Goal: Task Accomplishment & Management: Manage account settings

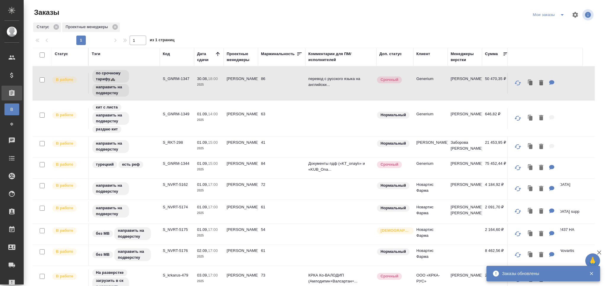
click at [559, 15] on icon "split button" at bounding box center [562, 14] width 7 height 7
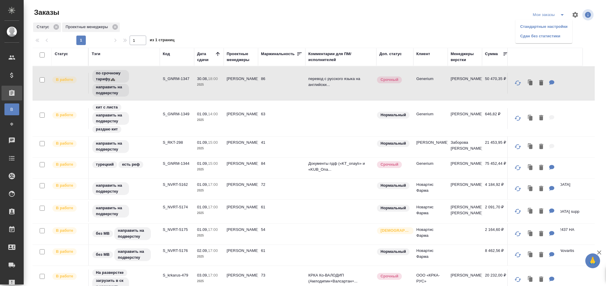
click at [528, 37] on li "Сдан без статистики" at bounding box center [544, 35] width 57 height 9
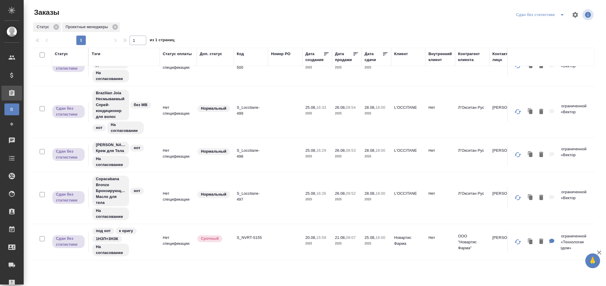
scroll to position [155, 0]
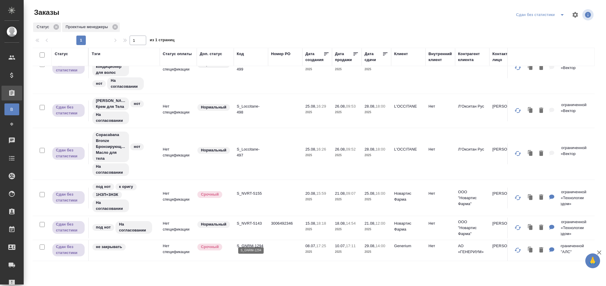
click at [257, 243] on p "S_GNRM-1294" at bounding box center [251, 246] width 28 height 6
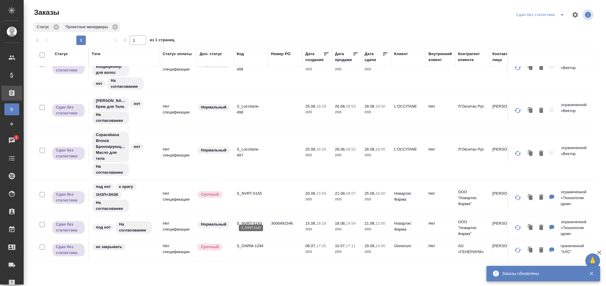
click at [256, 220] on p "S_NVRT-5143" at bounding box center [251, 223] width 28 height 6
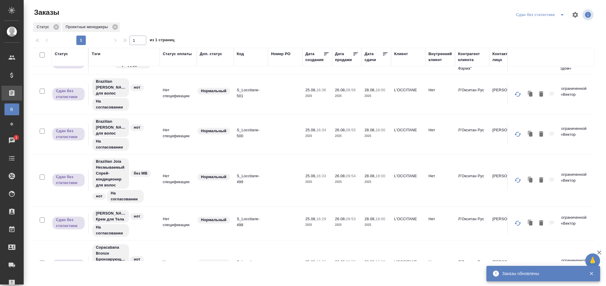
scroll to position [0, 0]
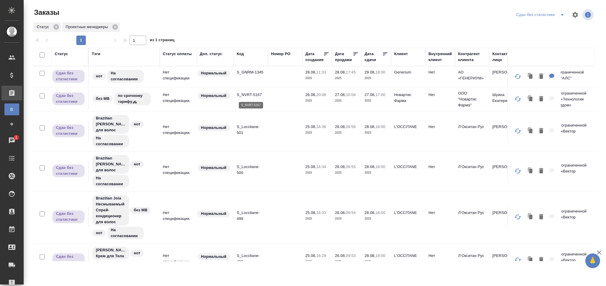
click at [252, 94] on p "S_NVRT-5167" at bounding box center [251, 95] width 28 height 6
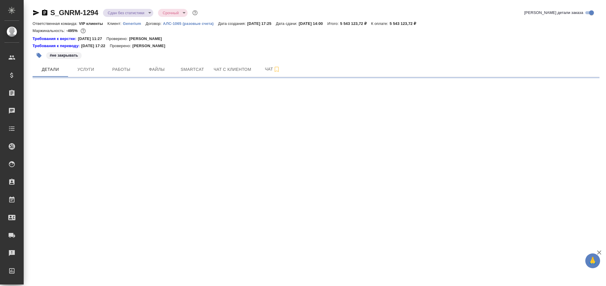
select select "RU"
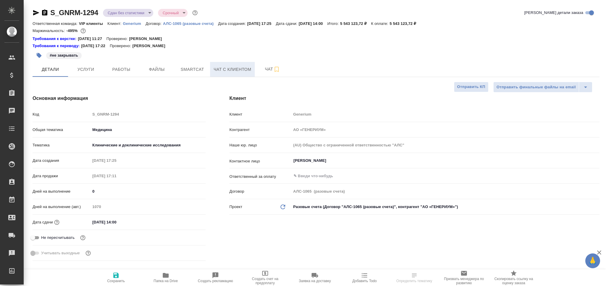
type textarea "x"
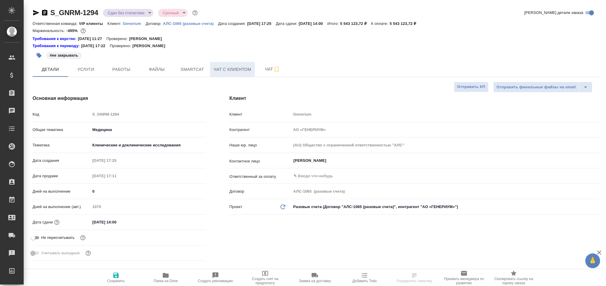
type textarea "x"
click at [198, 69] on span "Smartcat" at bounding box center [192, 69] width 28 height 7
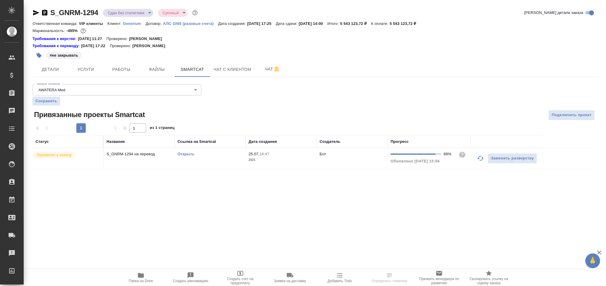
click at [215, 152] on div "Открыть" at bounding box center [210, 154] width 65 height 6
click at [119, 77] on hr at bounding box center [316, 77] width 567 height 0
click at [123, 70] on span "Работы" at bounding box center [121, 69] width 28 height 7
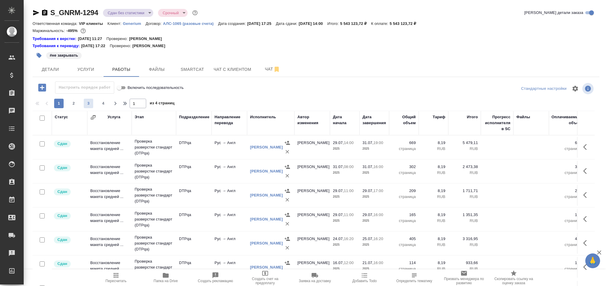
click at [93, 103] on span "3" at bounding box center [88, 103] width 9 height 6
type input "3"
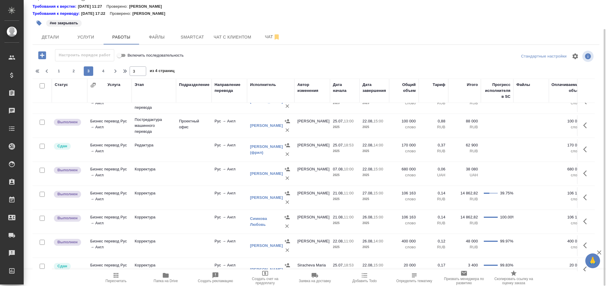
scroll to position [180, 0]
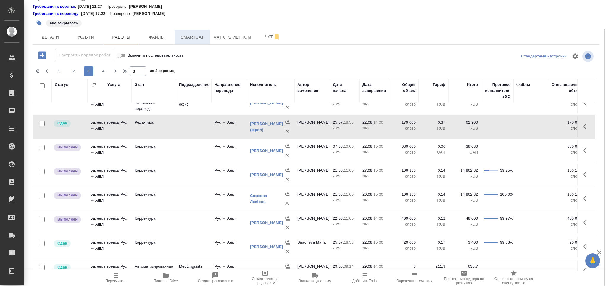
click at [193, 36] on span "Smartcat" at bounding box center [192, 36] width 28 height 7
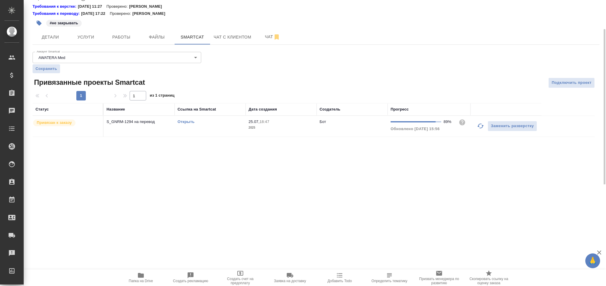
click at [234, 128] on td "Открыть" at bounding box center [210, 126] width 71 height 21
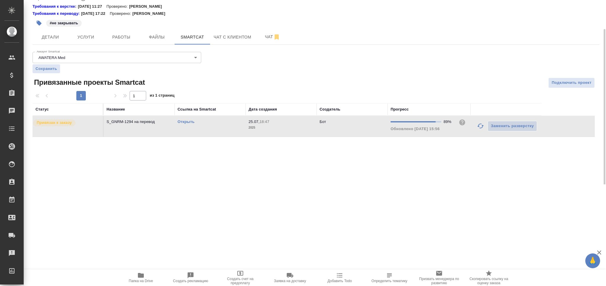
click at [234, 128] on td "Открыть" at bounding box center [210, 126] width 71 height 21
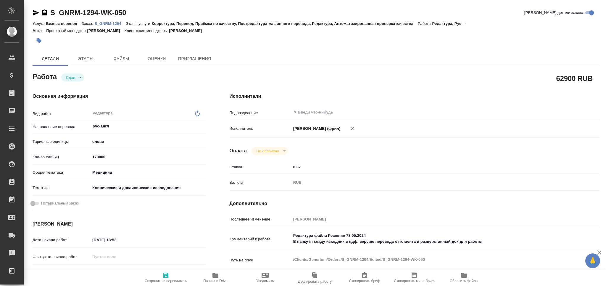
click at [98, 155] on input "170000" at bounding box center [147, 156] width 115 height 9
type input "43240"
click at [157, 278] on span "Сохранить и пересчитать" at bounding box center [165, 276] width 43 height 11
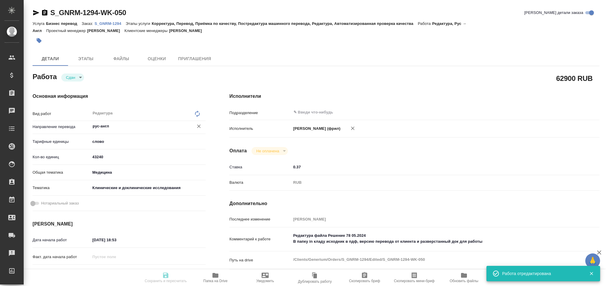
type input "closed"
type input "рус-англ"
type input "5a8b1489cc6b4906c91bfd90"
type input "43240"
type input "med"
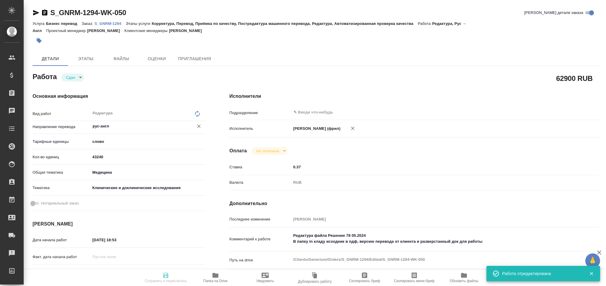
type input "5a8b8b956a9677013d343d9e"
type input "[DATE] 18:53"
type input "22.08.2025 14:00"
type input "26.08.2025 09:12"
type input "29.08.2025 14:00"
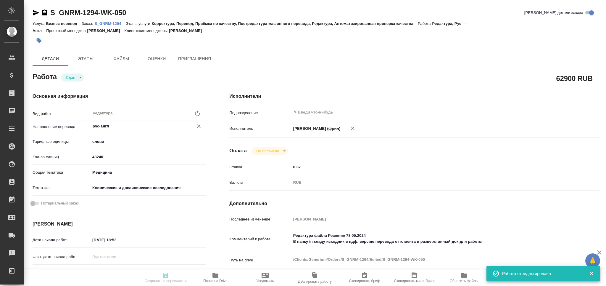
type input "notPayed"
type input "0.37"
type input "RUB"
type input "Грабко Мария"
type input "S_GNRM-1294"
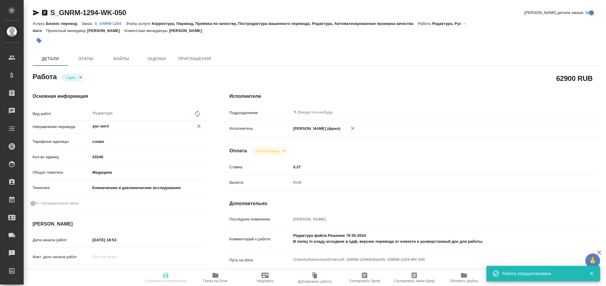
type input "Бизнес перевод"
type input "Корректура, Перевод, Приёмка по качеству, Постредактура машинного перевода, Ред…"
type input "Кабаргина Анна"
type input "Петрова Валерия"
type input "/Clients/Generium/Orders/S_GNRM-1294"
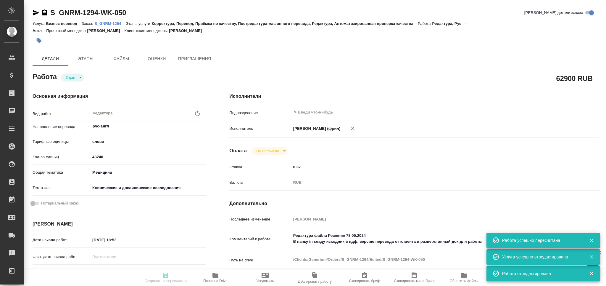
type input "closed"
type input "рус-англ"
type input "5a8b1489cc6b4906c91bfd90"
type input "43240"
type input "med"
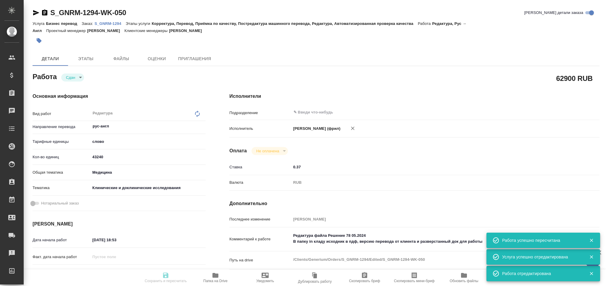
type input "5a8b8b956a9677013d343d9e"
type input "25.07.2025 18:53"
type input "22.08.2025 14:00"
type input "26.08.2025 09:12"
type input "29.08.2025 14:00"
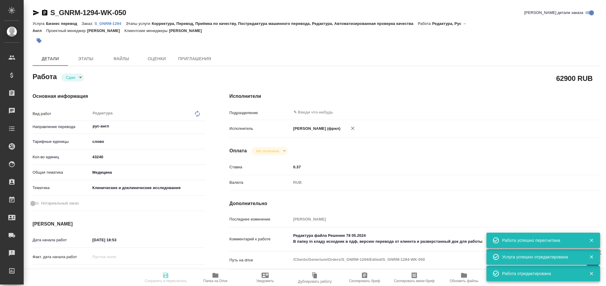
type input "notPayed"
type input "0.37"
type input "RUB"
type input "[PERSON_NAME]"
type input "S_GNRM-1294"
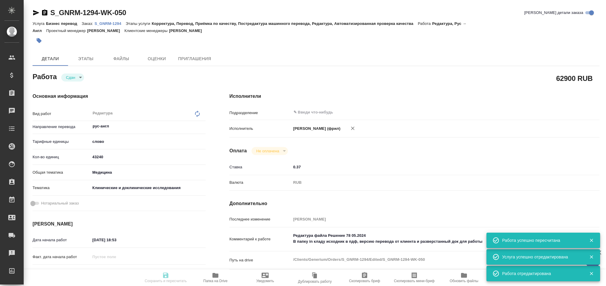
type input "Бизнес перевод"
type input "Корректура, Перевод, Приёмка по качеству, Постредактура машинного перевода, Ред…"
type input "Кабаргина Анна"
type input "[PERSON_NAME]"
type input "/Clients/Generium/Orders/S_GNRM-1294"
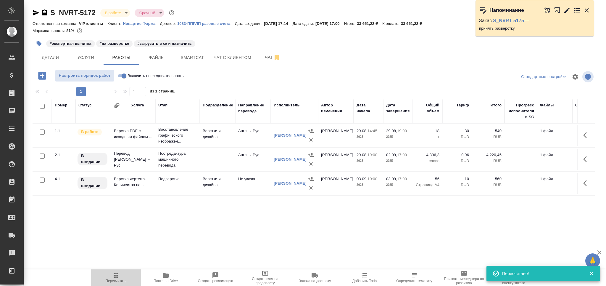
click at [122, 279] on span "Пересчитать" at bounding box center [116, 281] width 21 height 4
click at [588, 8] on icon "button" at bounding box center [586, 10] width 7 height 7
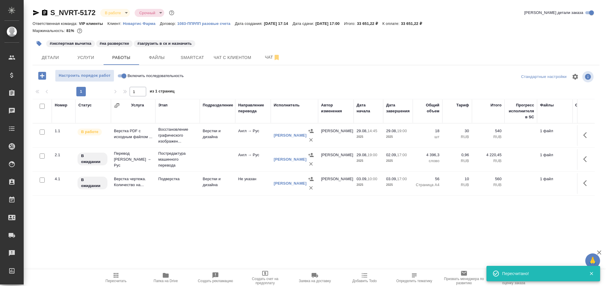
click at [119, 276] on icon "button" at bounding box center [115, 274] width 7 height 7
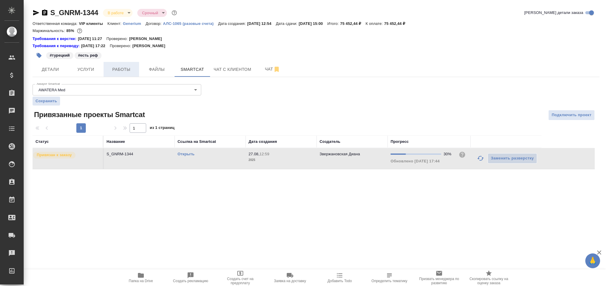
click at [110, 72] on span "Работы" at bounding box center [121, 69] width 28 height 7
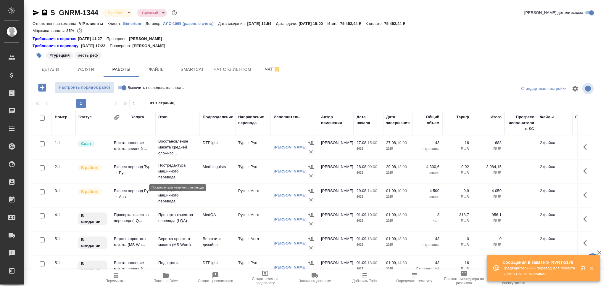
click at [191, 175] on p "Постредактура машинного перевода" at bounding box center [177, 171] width 38 height 18
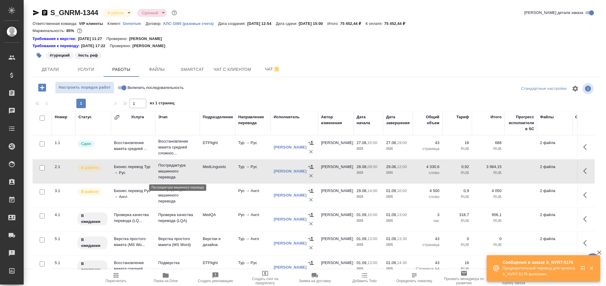
click at [191, 175] on p "Постредактура машинного перевода" at bounding box center [177, 171] width 38 height 18
click at [43, 14] on icon "button" at bounding box center [44, 12] width 7 height 7
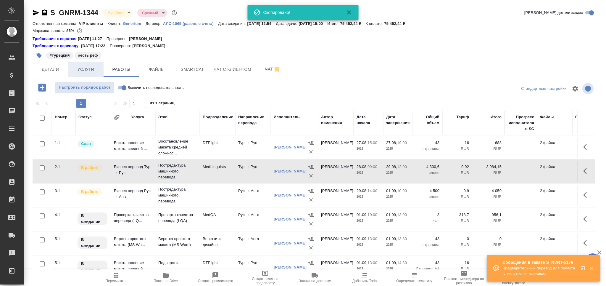
click at [86, 72] on span "Услуги" at bounding box center [86, 69] width 28 height 7
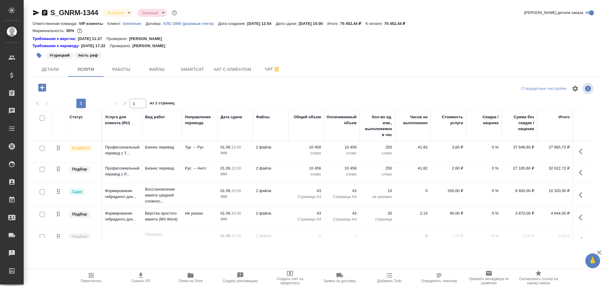
click at [581, 172] on icon "button" at bounding box center [582, 172] width 7 height 7
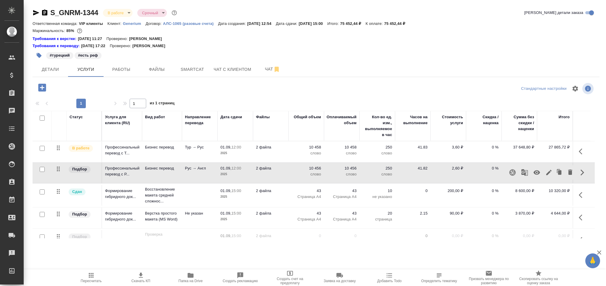
click at [512, 174] on icon "button" at bounding box center [512, 172] width 6 height 6
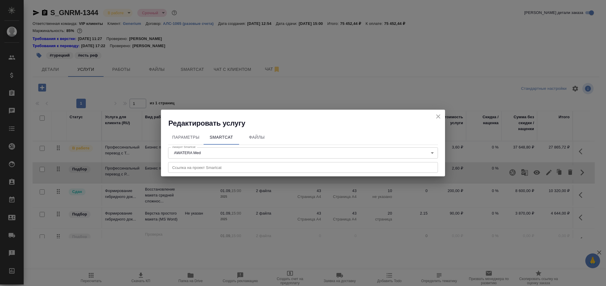
click at [219, 168] on input "text" at bounding box center [303, 167] width 270 height 11
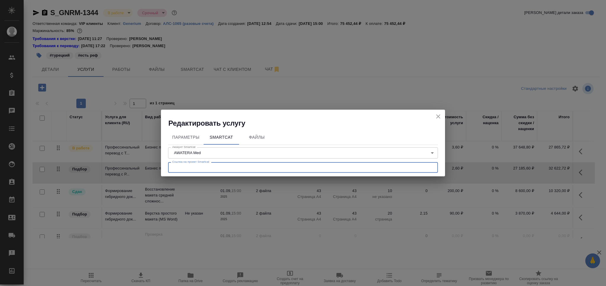
paste input "https://smartcat.com/projects/f68416a7-b72e-4797-9932-d9bdd7c37697/statistics"
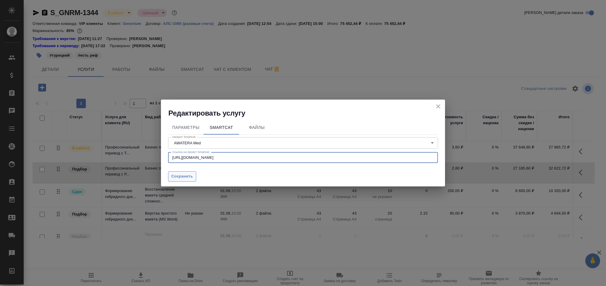
type input "https://smartcat.com/projects/f68416a7-b72e-4797-9932-d9bdd7c37697/statistics"
click at [186, 175] on span "Сохранить" at bounding box center [182, 176] width 22 height 7
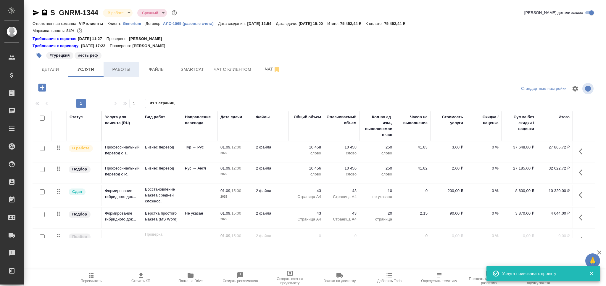
click at [121, 67] on span "Работы" at bounding box center [121, 69] width 28 height 7
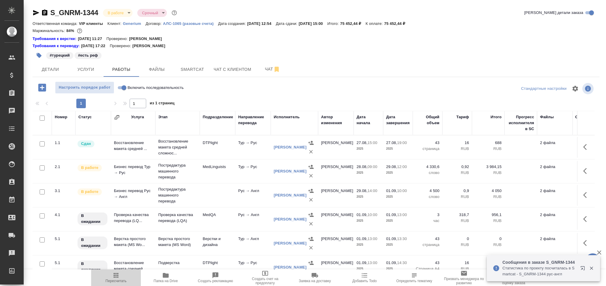
click at [115, 278] on icon "button" at bounding box center [115, 274] width 7 height 7
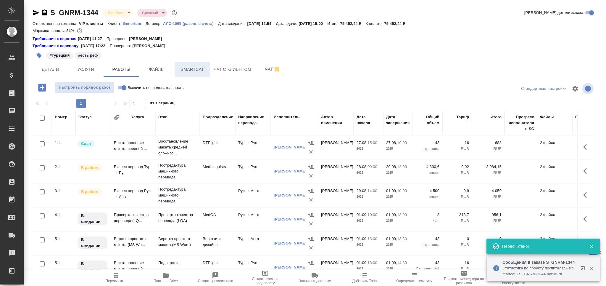
click at [194, 70] on span "Smartcat" at bounding box center [192, 69] width 28 height 7
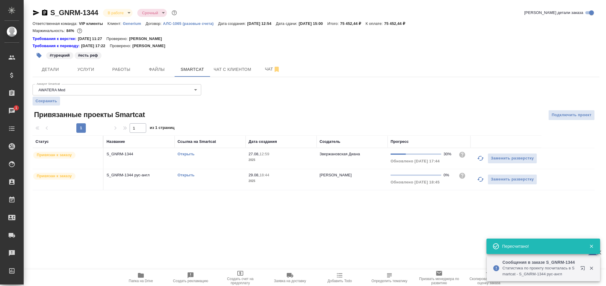
click at [480, 158] on icon "button" at bounding box center [480, 158] width 7 height 7
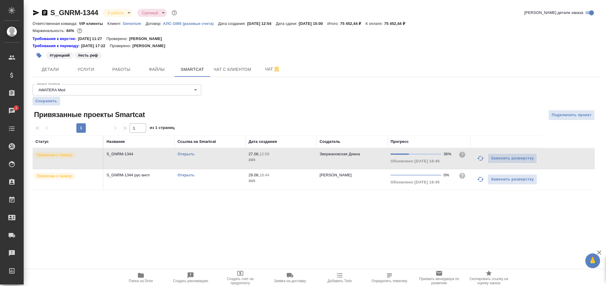
click at [185, 151] on div "Открыть" at bounding box center [210, 154] width 65 height 6
click at [188, 157] on div "Открыть" at bounding box center [210, 154] width 65 height 6
click at [191, 154] on link "Открыть" at bounding box center [186, 154] width 17 height 4
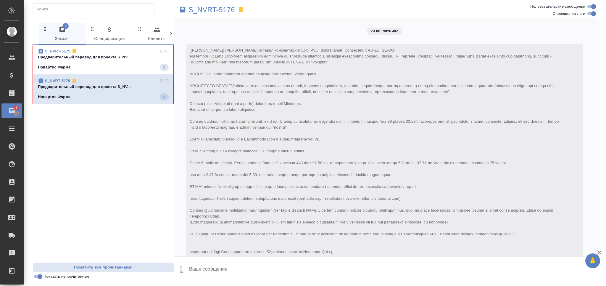
scroll to position [1678, 0]
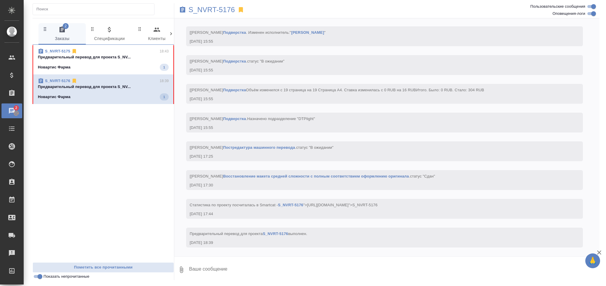
click at [119, 61] on span "S_NVRT-5175 18:43 Предварительный перевод для проекта S_NV... Новартис Фарма 1" at bounding box center [103, 59] width 131 height 22
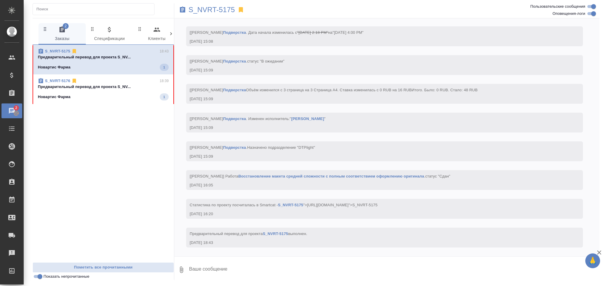
scroll to position [1586, 0]
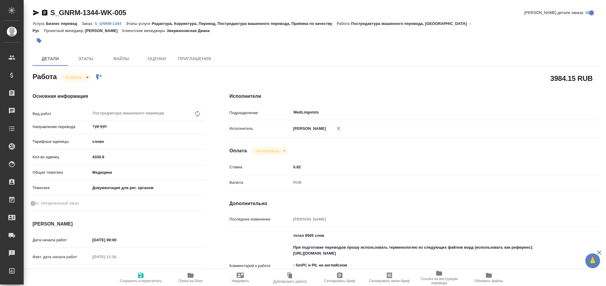
type textarea "x"
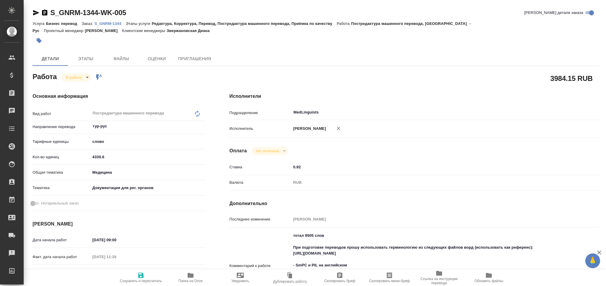
type textarea "x"
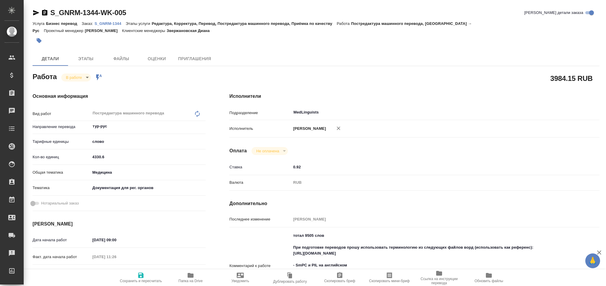
click at [194, 276] on icon "button" at bounding box center [190, 274] width 7 height 7
type textarea "x"
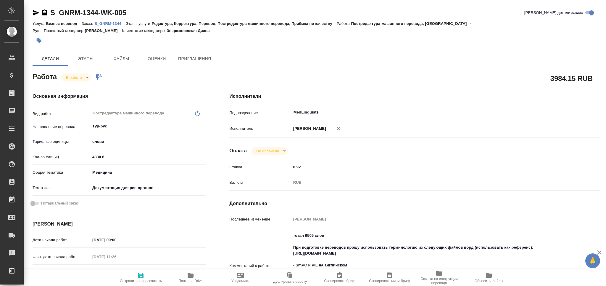
type textarea "x"
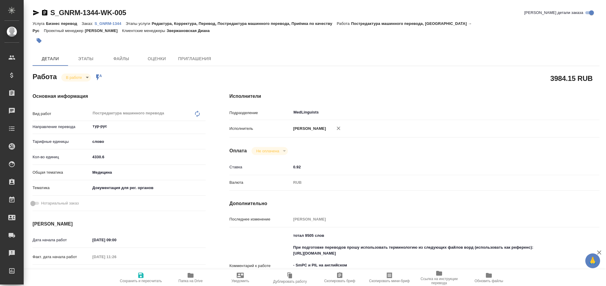
type textarea "x"
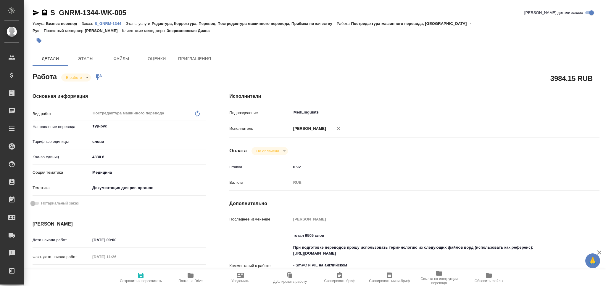
type textarea "x"
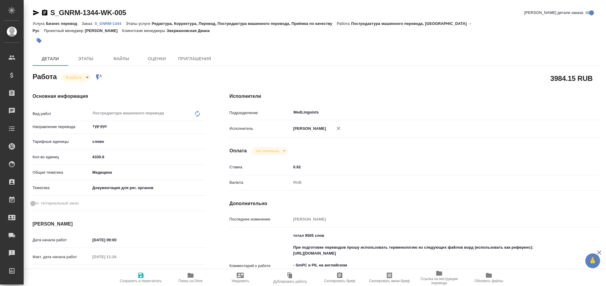
type textarea "x"
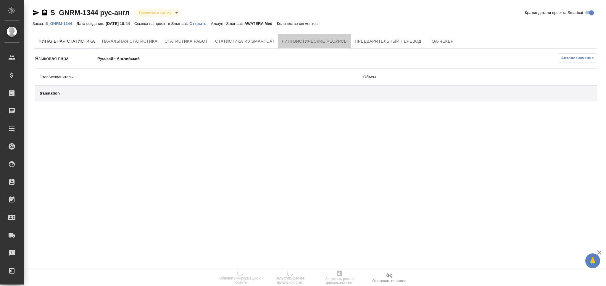
click at [320, 41] on span "Лингвистические ресурсы" at bounding box center [315, 41] width 66 height 7
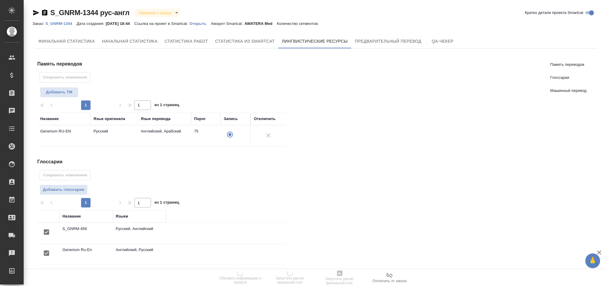
scroll to position [79, 0]
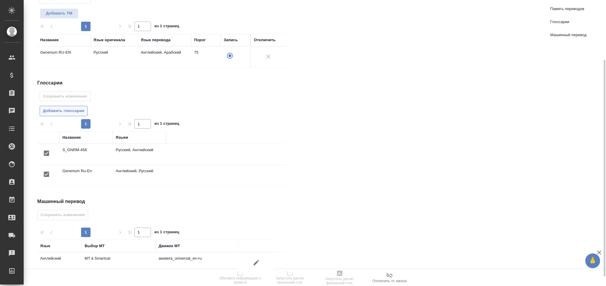
click at [80, 107] on span "Добавить глоссарии" at bounding box center [63, 110] width 41 height 7
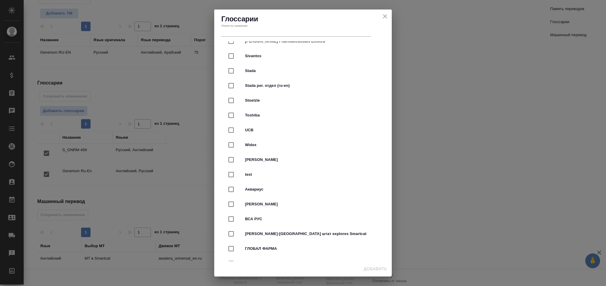
scroll to position [1500, 0]
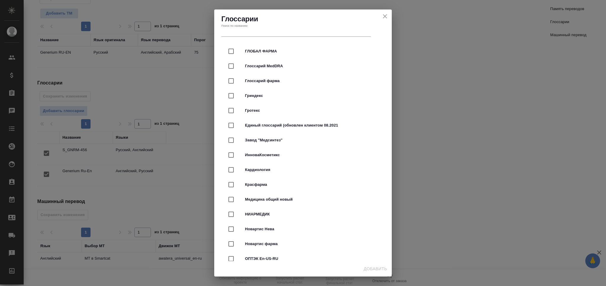
click at [292, 200] on span "Медицина общий новый" at bounding box center [311, 199] width 133 height 6
checkbox input "true"
click at [373, 268] on span "Добавить" at bounding box center [375, 268] width 23 height 7
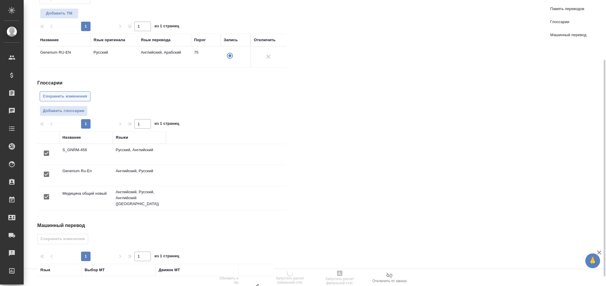
click at [66, 97] on span "Сохранить изменения" at bounding box center [65, 96] width 44 height 7
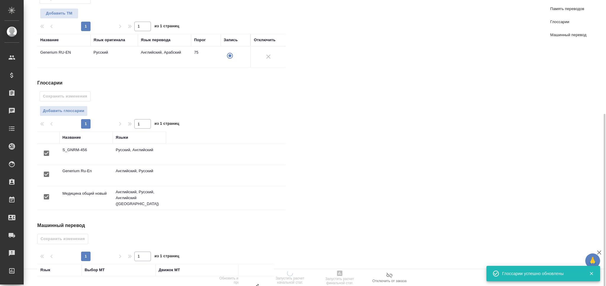
scroll to position [112, 0]
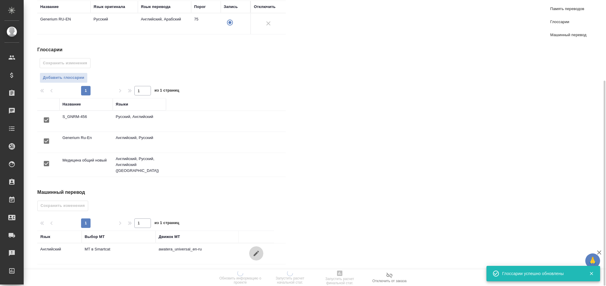
click at [254, 250] on icon "button" at bounding box center [256, 253] width 7 height 7
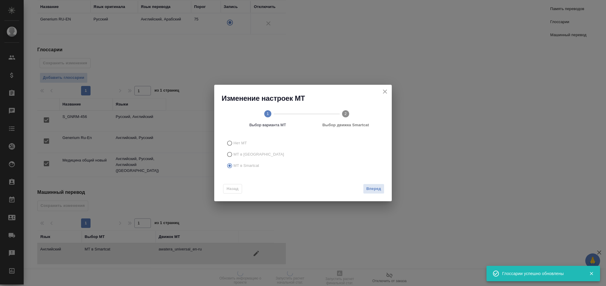
click at [375, 186] on span "Вперед" at bounding box center [373, 188] width 15 height 7
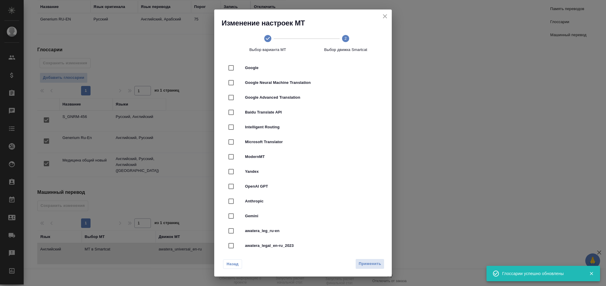
scroll to position [79, 0]
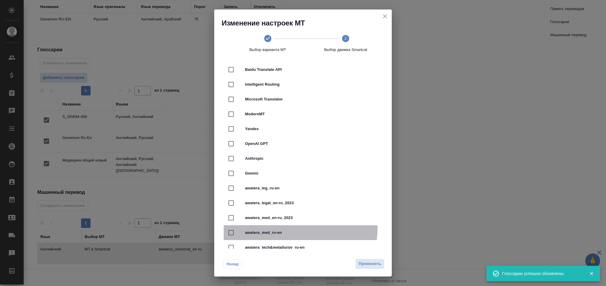
click at [295, 228] on div "awatera_med_ru-en" at bounding box center [303, 232] width 159 height 15
checkbox input "true"
checkbox input "false"
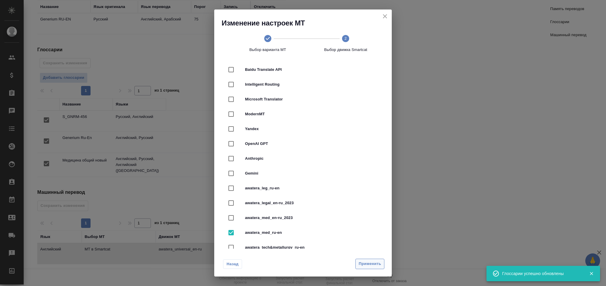
click at [374, 264] on span "Применить" at bounding box center [370, 263] width 22 height 7
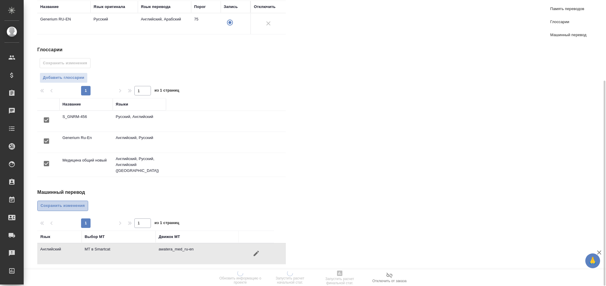
click at [63, 200] on button "Сохранить изменения" at bounding box center [62, 205] width 51 height 10
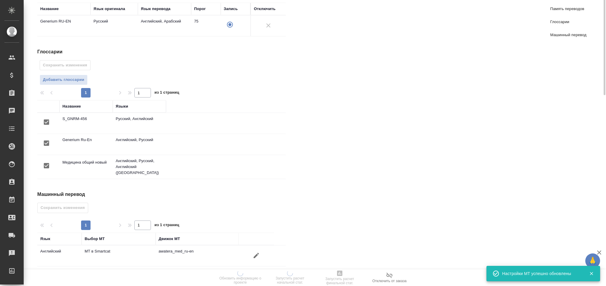
scroll to position [0, 0]
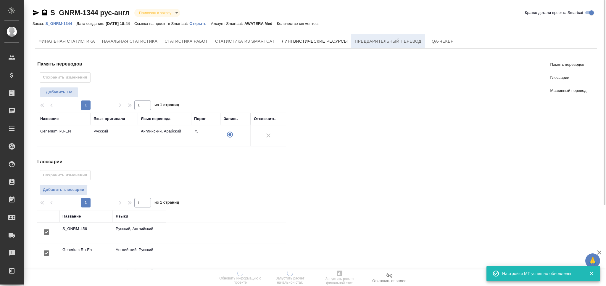
click at [370, 36] on button "Предварительный перевод" at bounding box center [388, 41] width 74 height 14
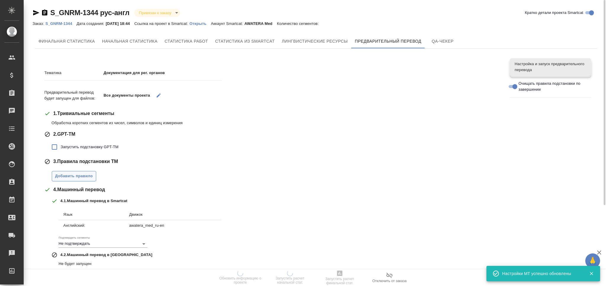
click at [73, 174] on span "Добавить правило" at bounding box center [74, 176] width 38 height 7
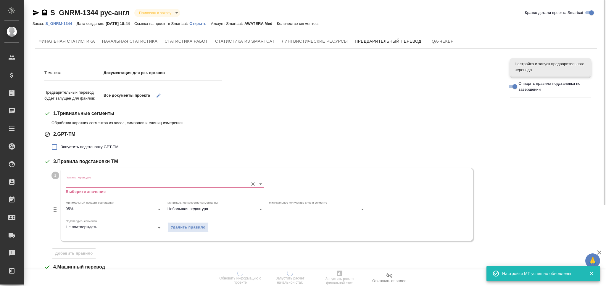
click at [79, 183] on input "Память переводов" at bounding box center [156, 183] width 180 height 7
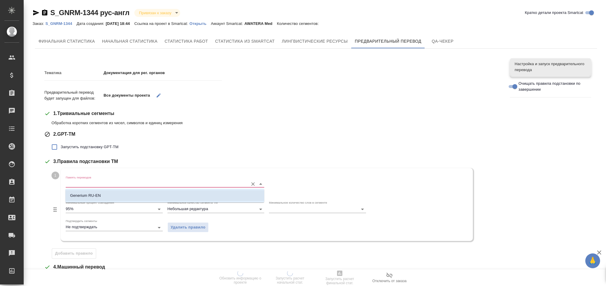
click at [84, 195] on p "Generium RU-EN" at bounding box center [85, 195] width 31 height 6
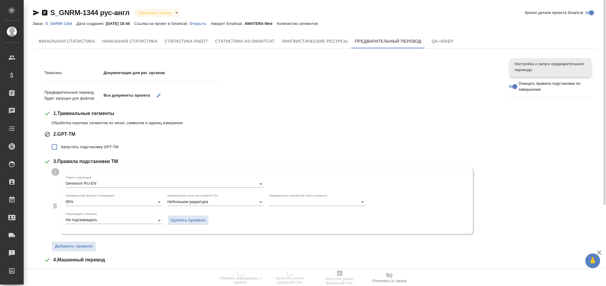
scroll to position [117, 0]
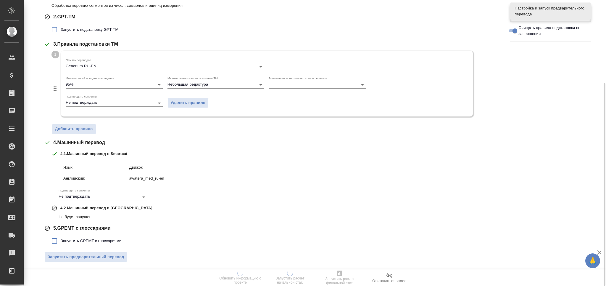
click at [117, 255] on span "Запустить предварительный перевод" at bounding box center [86, 256] width 77 height 7
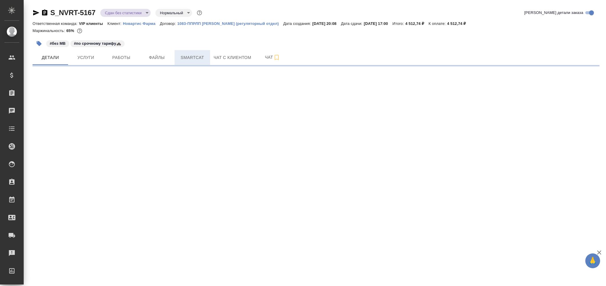
select select "RU"
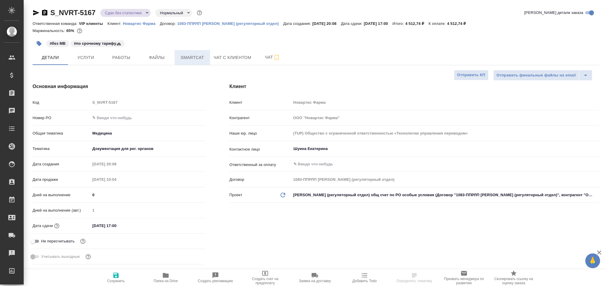
click at [198, 59] on span "Smartcat" at bounding box center [192, 57] width 28 height 7
type textarea "x"
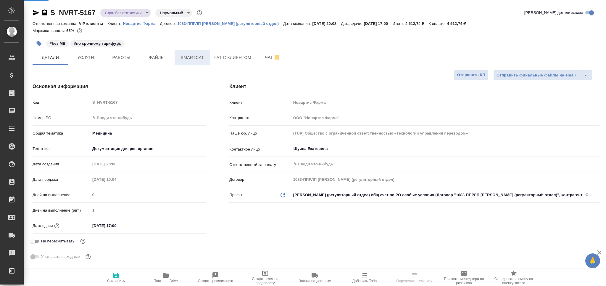
type textarea "x"
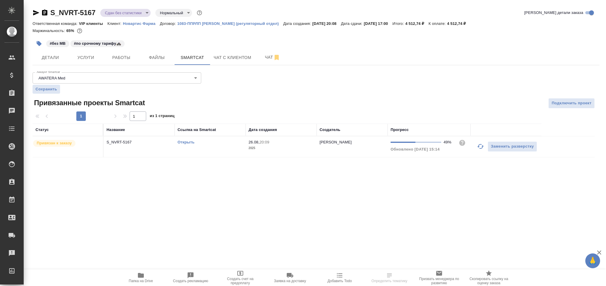
click at [240, 144] on div "Открыть" at bounding box center [210, 142] width 65 height 6
click at [233, 148] on td "Открыть" at bounding box center [210, 146] width 71 height 21
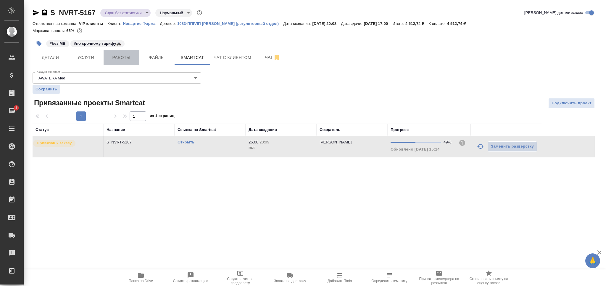
click at [117, 60] on span "Работы" at bounding box center [121, 57] width 28 height 7
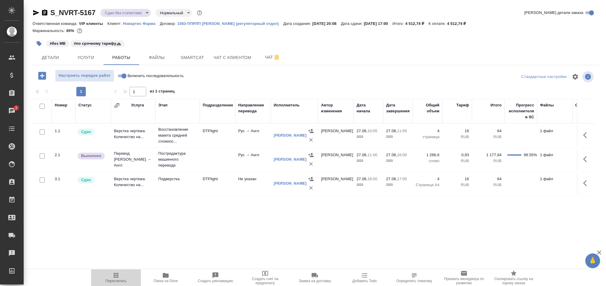
click at [117, 278] on icon "button" at bounding box center [115, 274] width 7 height 7
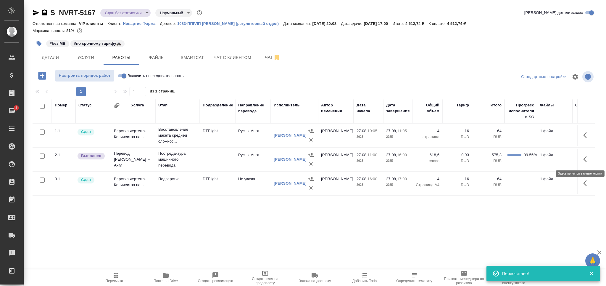
click at [583, 158] on icon "button" at bounding box center [586, 158] width 7 height 7
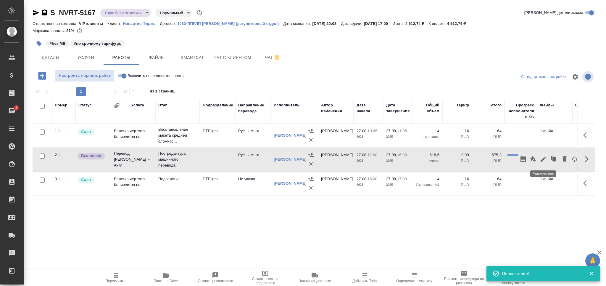
click at [539, 163] on button "button" at bounding box center [543, 159] width 10 height 14
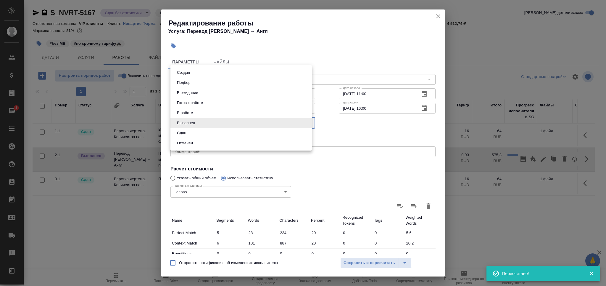
click at [231, 125] on body "🙏 .cls-1 fill:#fff; AWATERA Grabko Mariya Клиенты Спецификации Заказы 1 Чаты To…" at bounding box center [303, 143] width 606 height 286
drag, startPoint x: 224, startPoint y: 130, endPoint x: 228, endPoint y: 136, distance: 7.6
click at [223, 130] on li "Сдан" at bounding box center [242, 133] width 142 height 10
type input "closed"
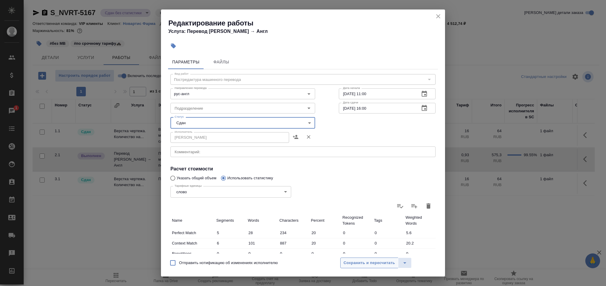
click at [358, 263] on span "Сохранить и пересчитать" at bounding box center [370, 262] width 52 height 7
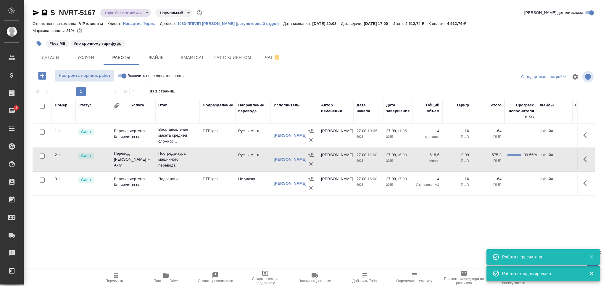
click at [134, 15] on body "🙏 .cls-1 fill:#fff; AWATERA Grabko Mariya Клиенты Спецификации Заказы 1 Чаты To…" at bounding box center [303, 143] width 606 height 286
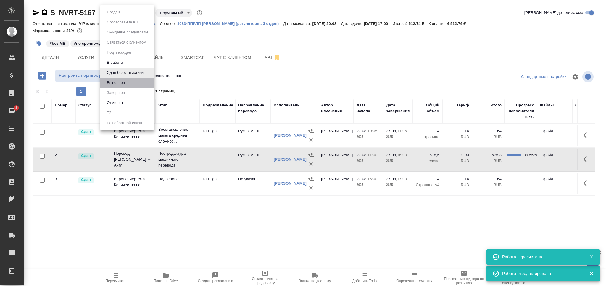
click at [131, 82] on li "Выполнен" at bounding box center [127, 83] width 54 height 10
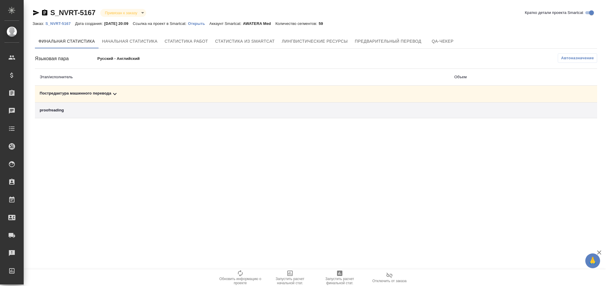
click at [107, 94] on div "Постредактура машинного перевода" at bounding box center [242, 93] width 405 height 7
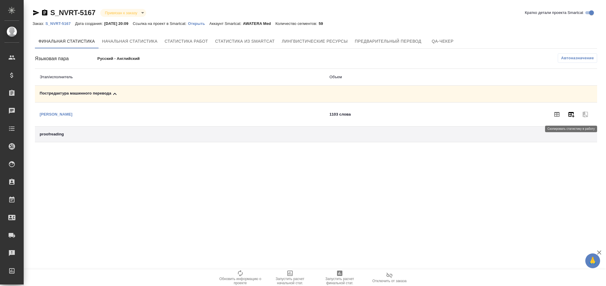
click at [571, 116] on icon "button" at bounding box center [572, 114] width 6 height 5
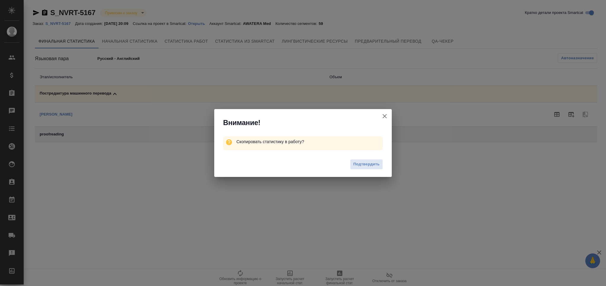
click at [371, 165] on span "Подтвердить" at bounding box center [366, 164] width 26 height 7
